Goal: Find specific page/section: Find specific page/section

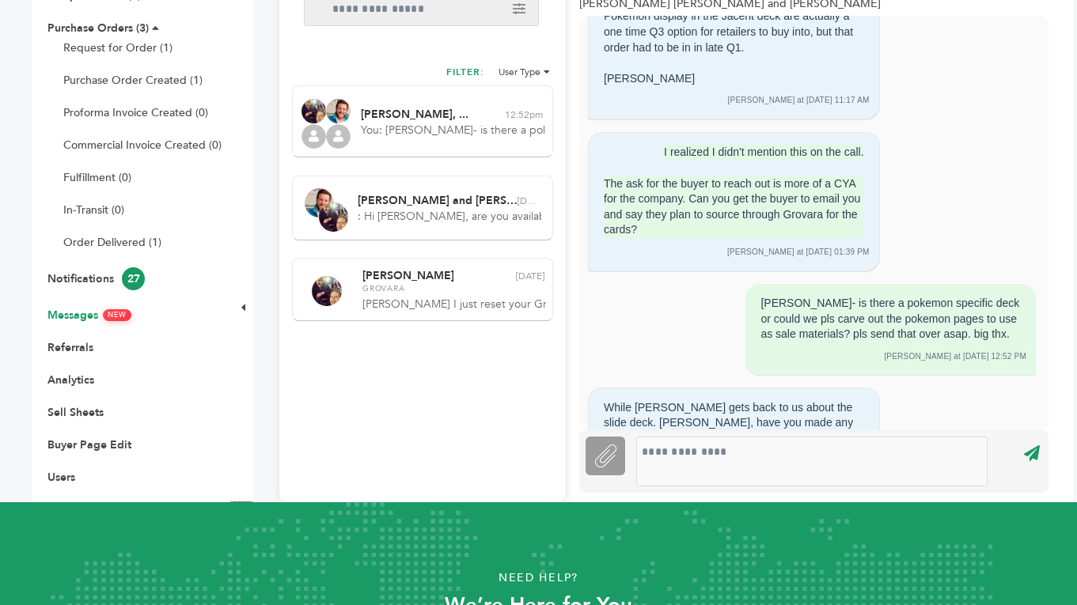
scroll to position [4347, 0]
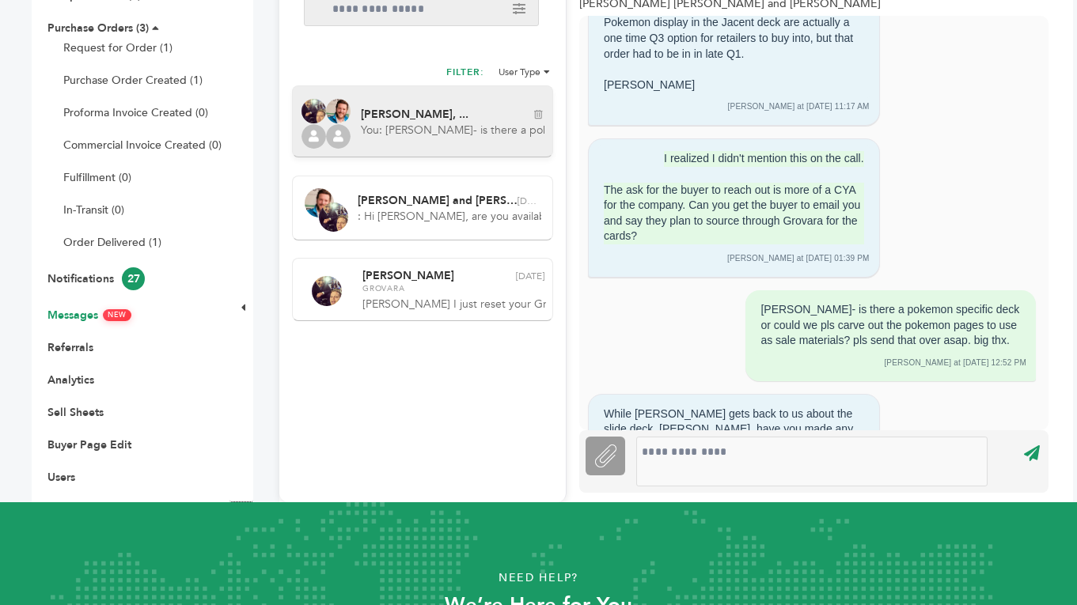
click at [430, 117] on span "[PERSON_NAME], ..." at bounding box center [415, 114] width 108 height 11
click at [386, 132] on span "You: Sam- is there a pokemon specific deck or could we pls carve out the pokemo…" at bounding box center [453, 131] width 184 height 16
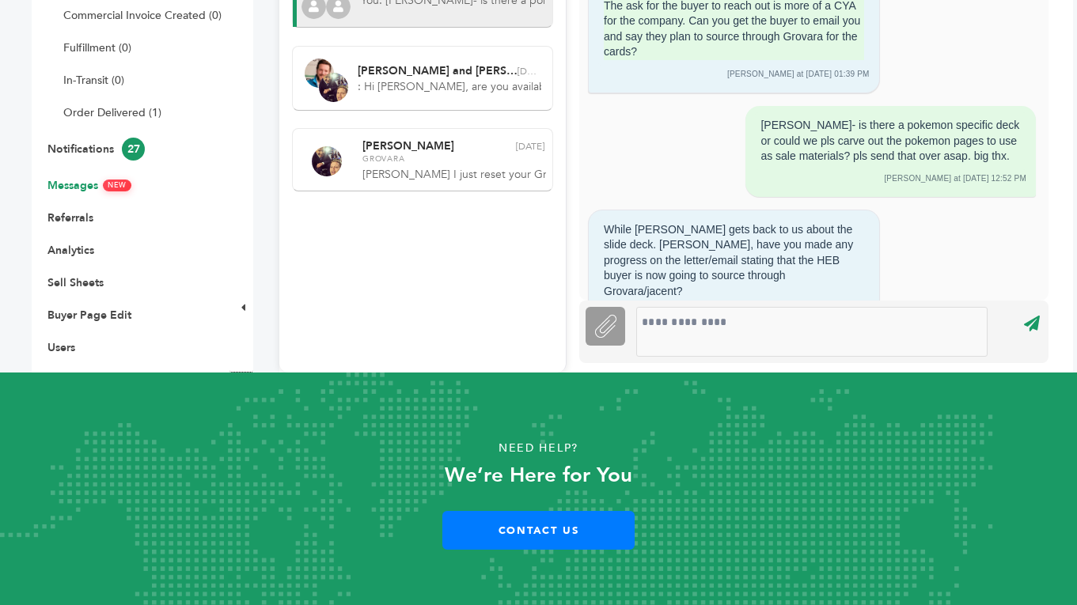
scroll to position [387, 0]
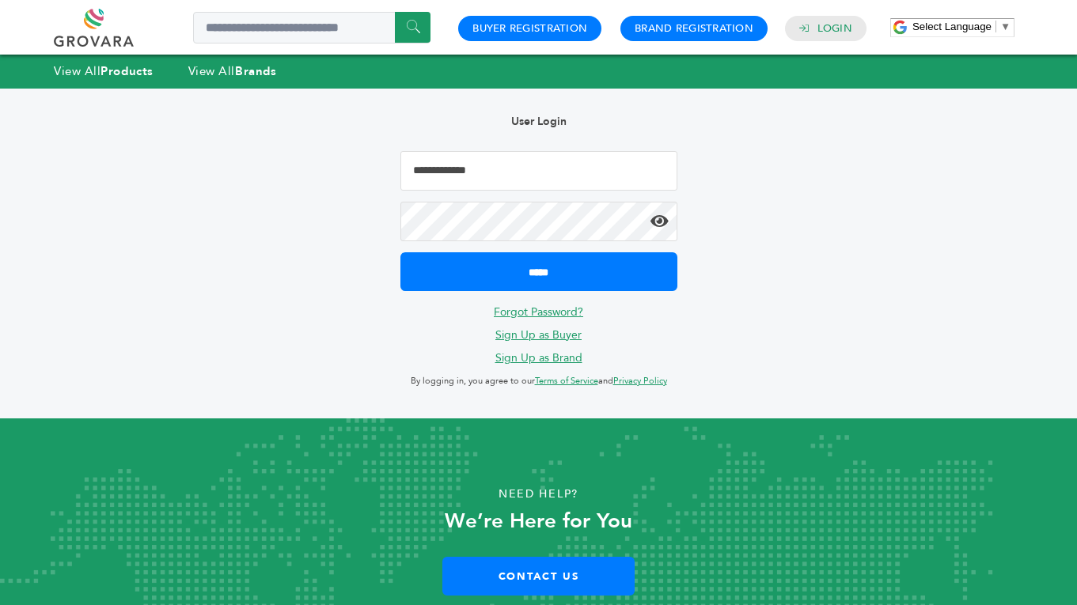
click at [476, 162] on input "Email Address" at bounding box center [538, 171] width 277 height 40
type input "**********"
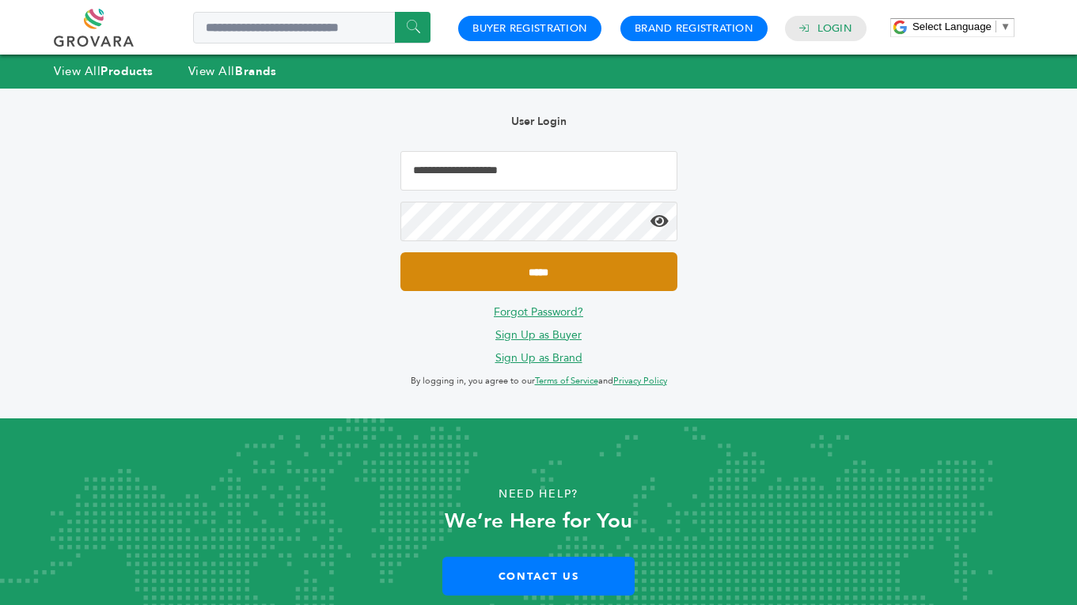
click at [546, 267] on input "*****" at bounding box center [538, 271] width 277 height 39
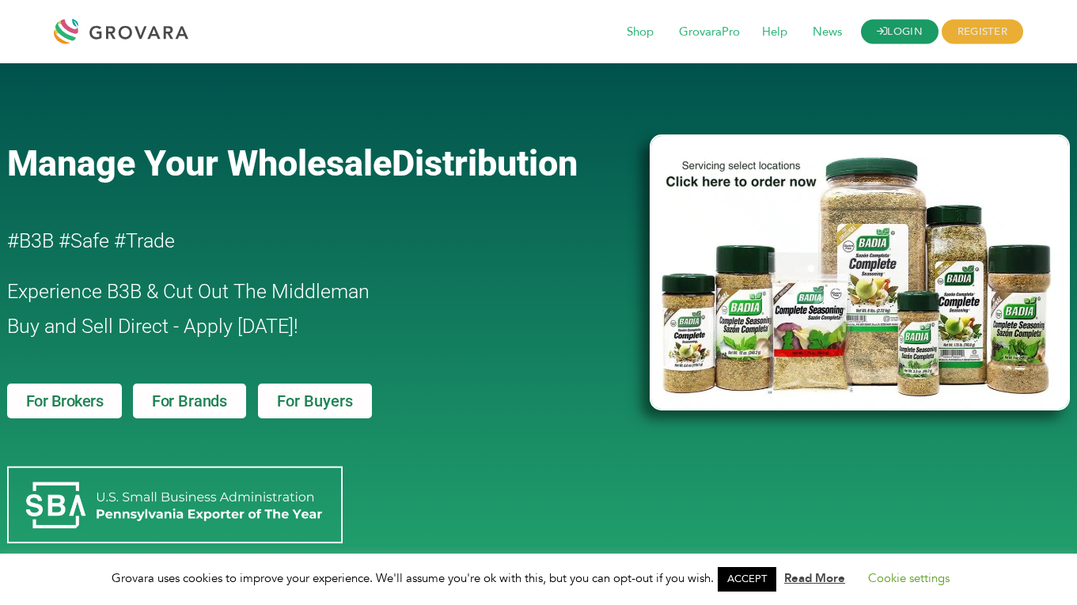
click at [878, 38] on link "LOGIN" at bounding box center [900, 32] width 78 height 25
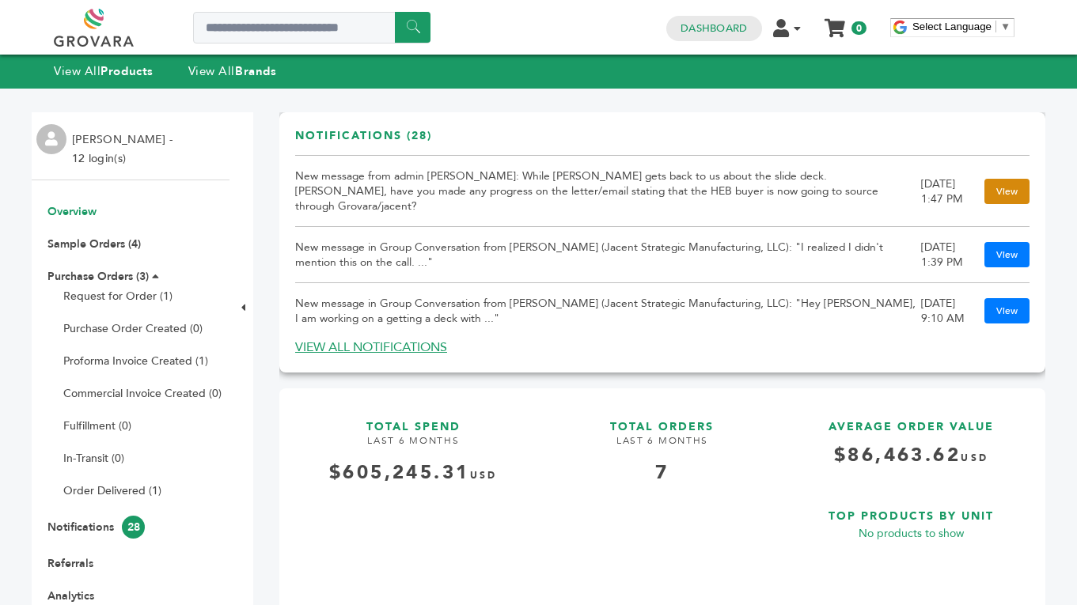
click at [994, 191] on link "View" at bounding box center [1006, 191] width 45 height 25
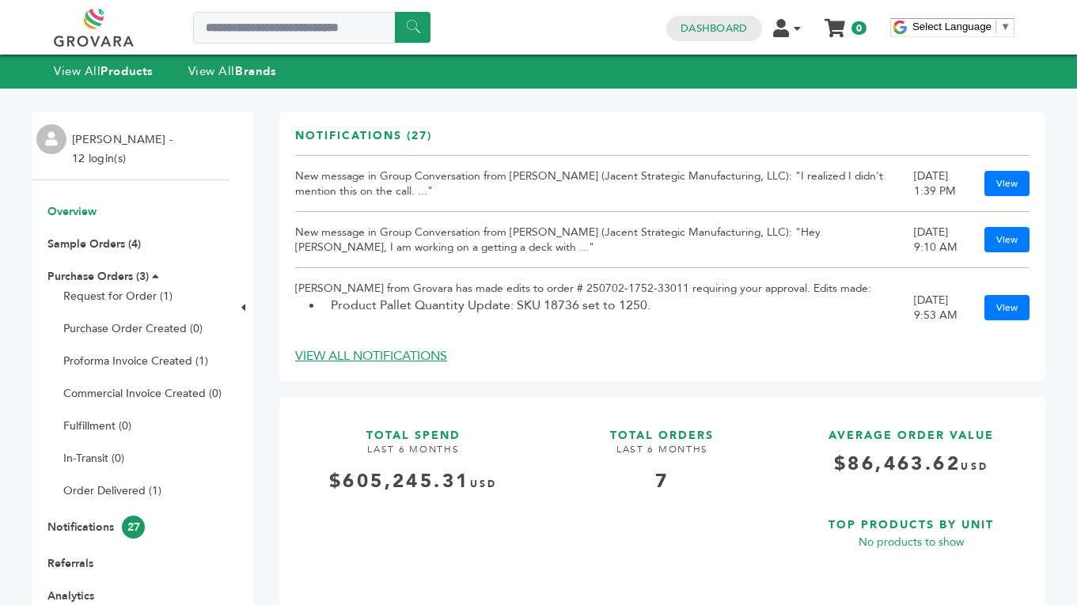
click at [115, 252] on ul "Overview Sample Orders (4) Purchase Orders (3) Request for Order (1) Purchase O…" at bounding box center [131, 452] width 198 height 497
click at [112, 248] on link "Sample Orders (4)" at bounding box center [93, 244] width 93 height 15
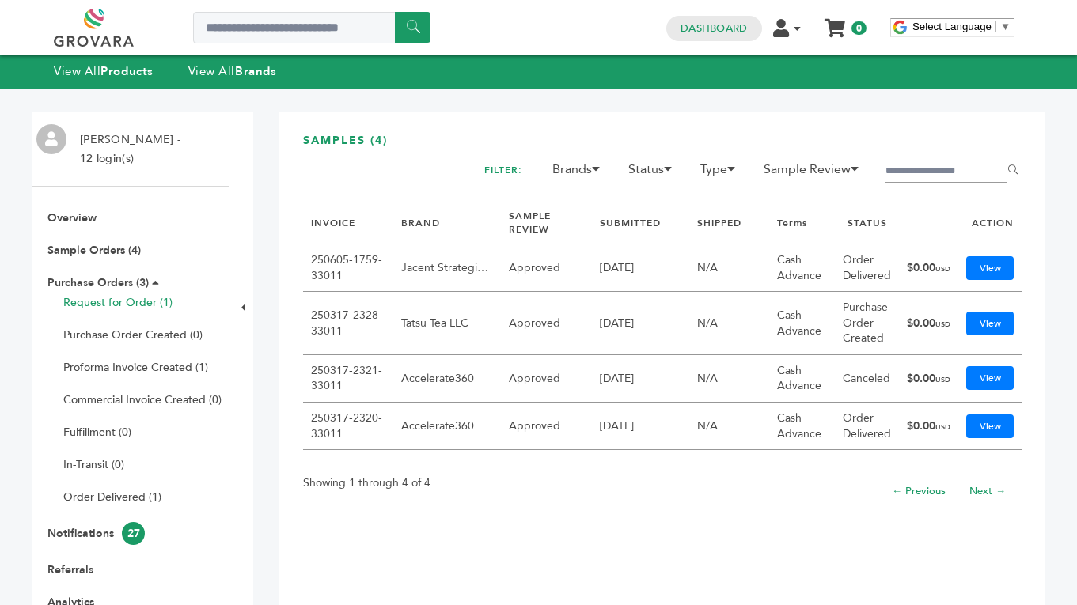
click at [87, 298] on link "Request for Order (1)" at bounding box center [117, 302] width 109 height 15
